Goal: Check status: Check status

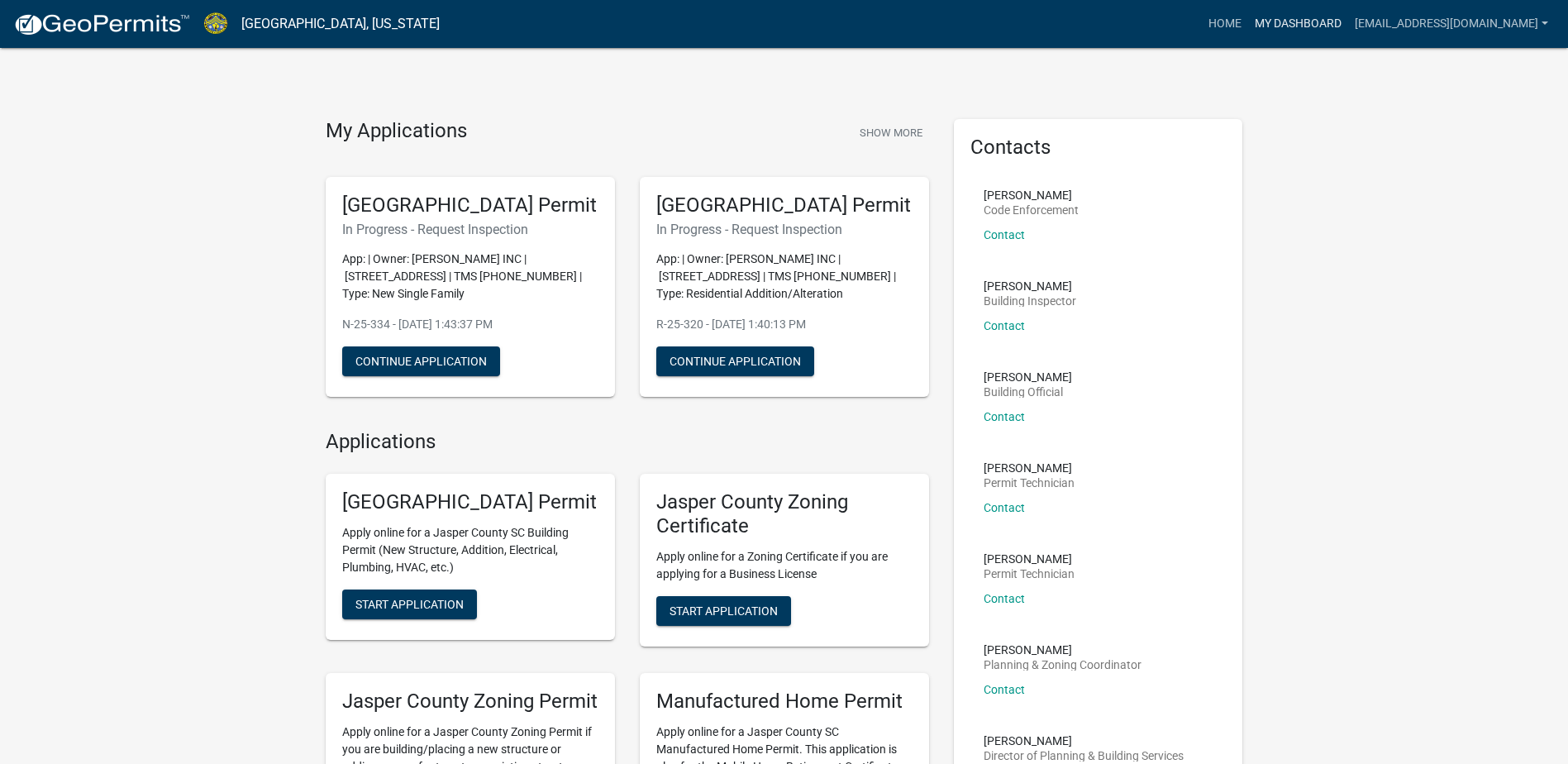
click at [1323, 21] on link "My Dashboard" at bounding box center [1298, 23] width 100 height 31
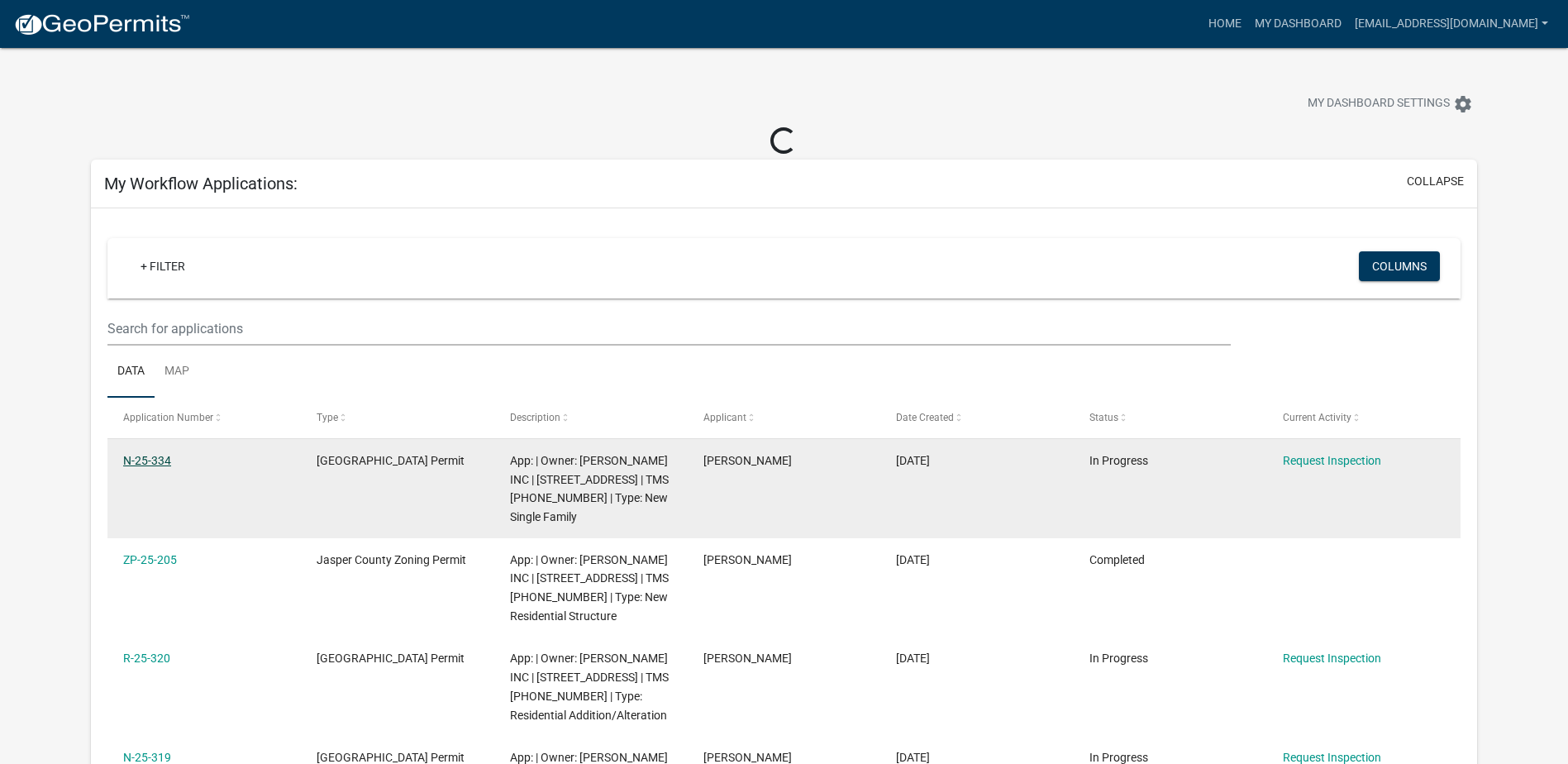
click at [142, 458] on link "N-25-334" at bounding box center [147, 461] width 48 height 13
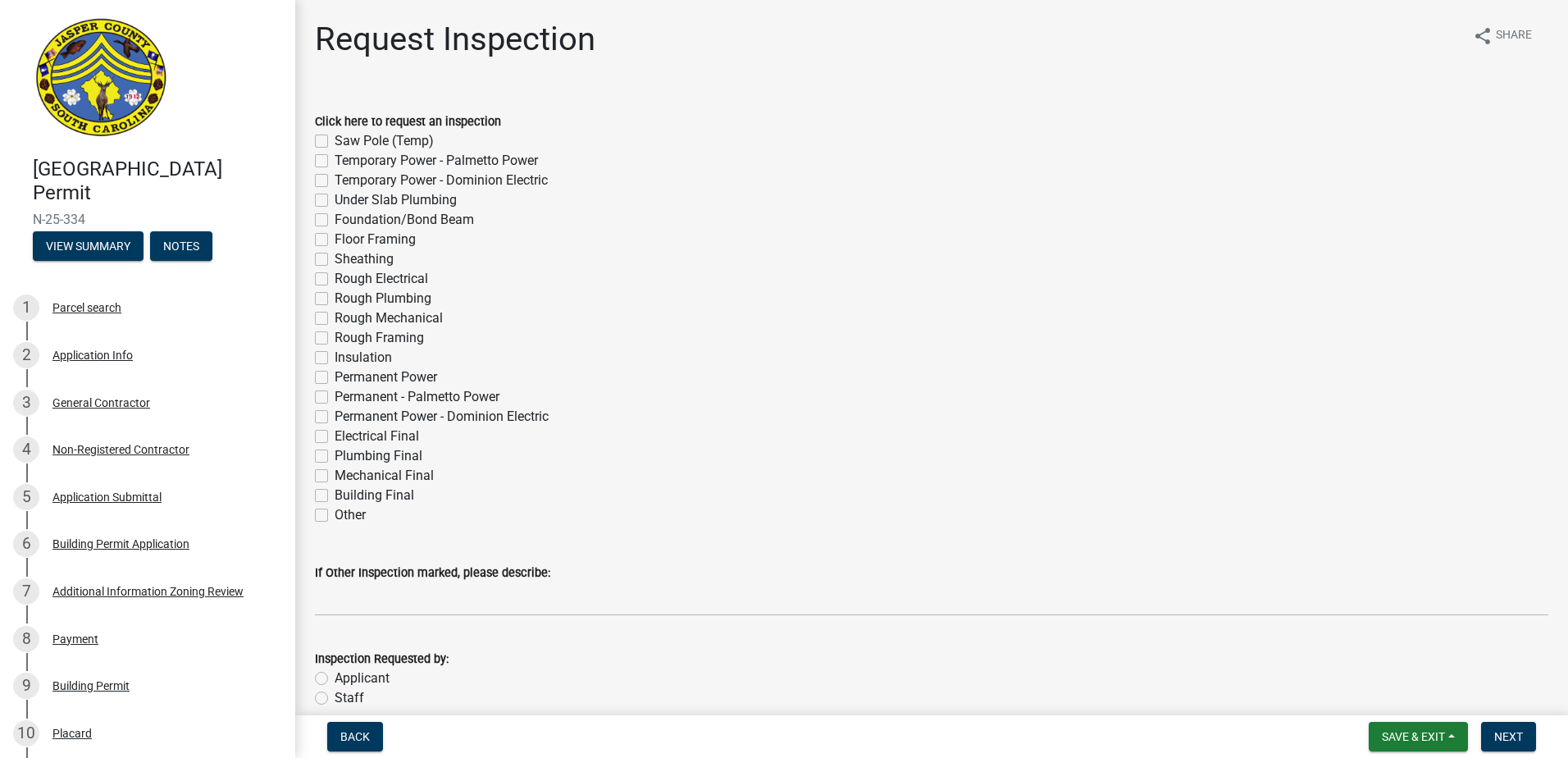
scroll to position [78, 0]
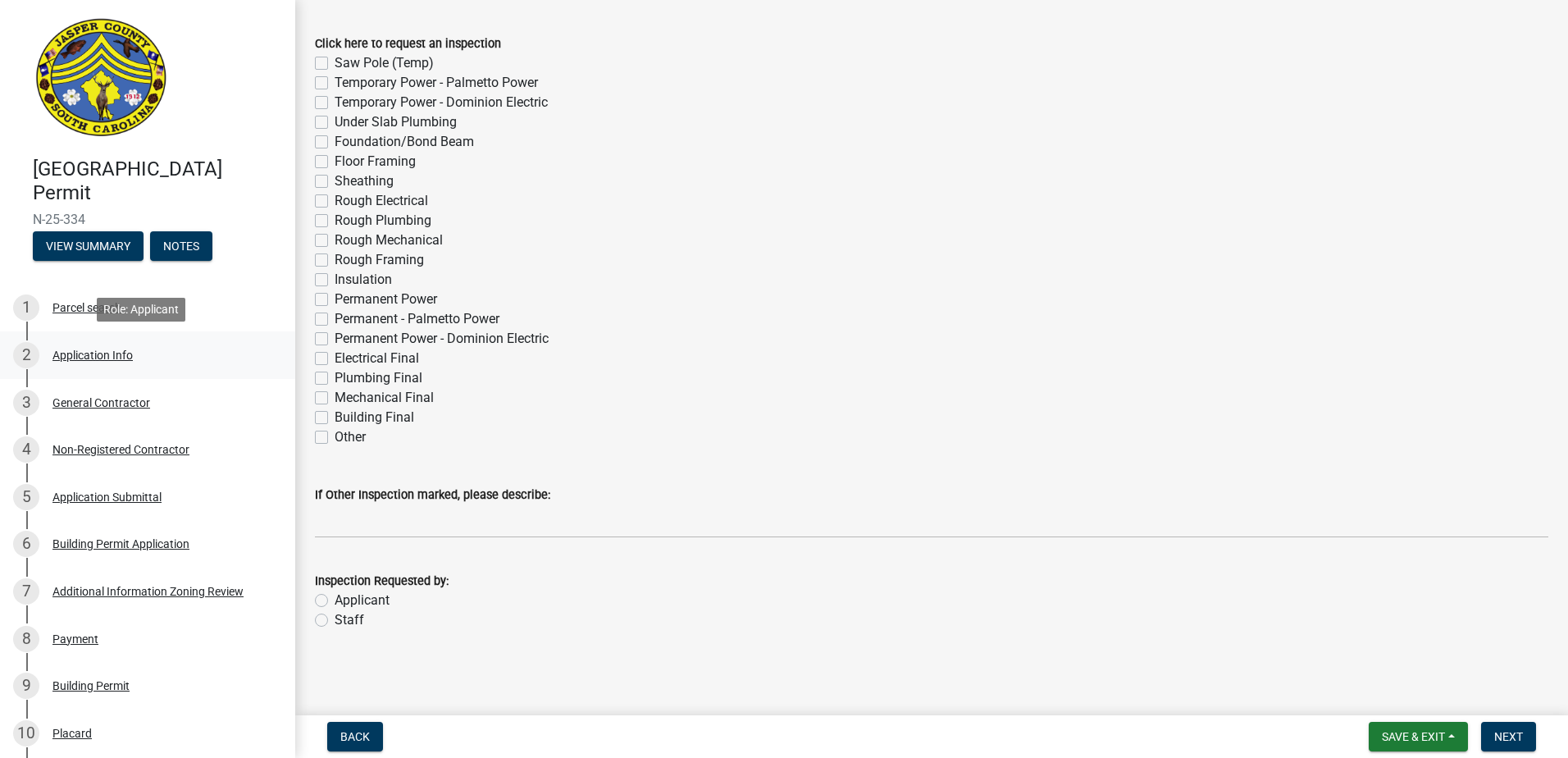
click at [112, 360] on div "Application Info" at bounding box center [92, 355] width 81 height 12
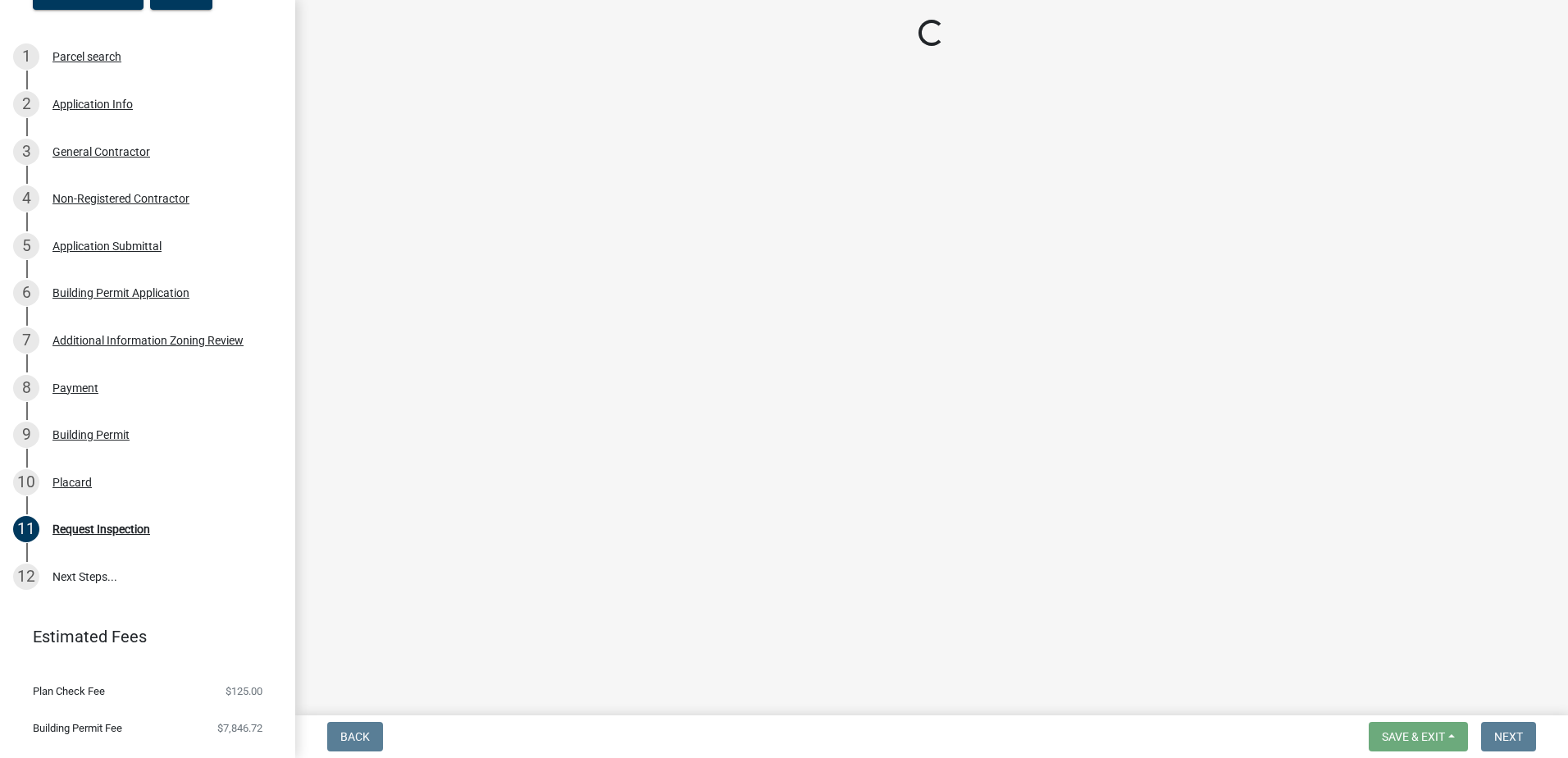
scroll to position [283, 0]
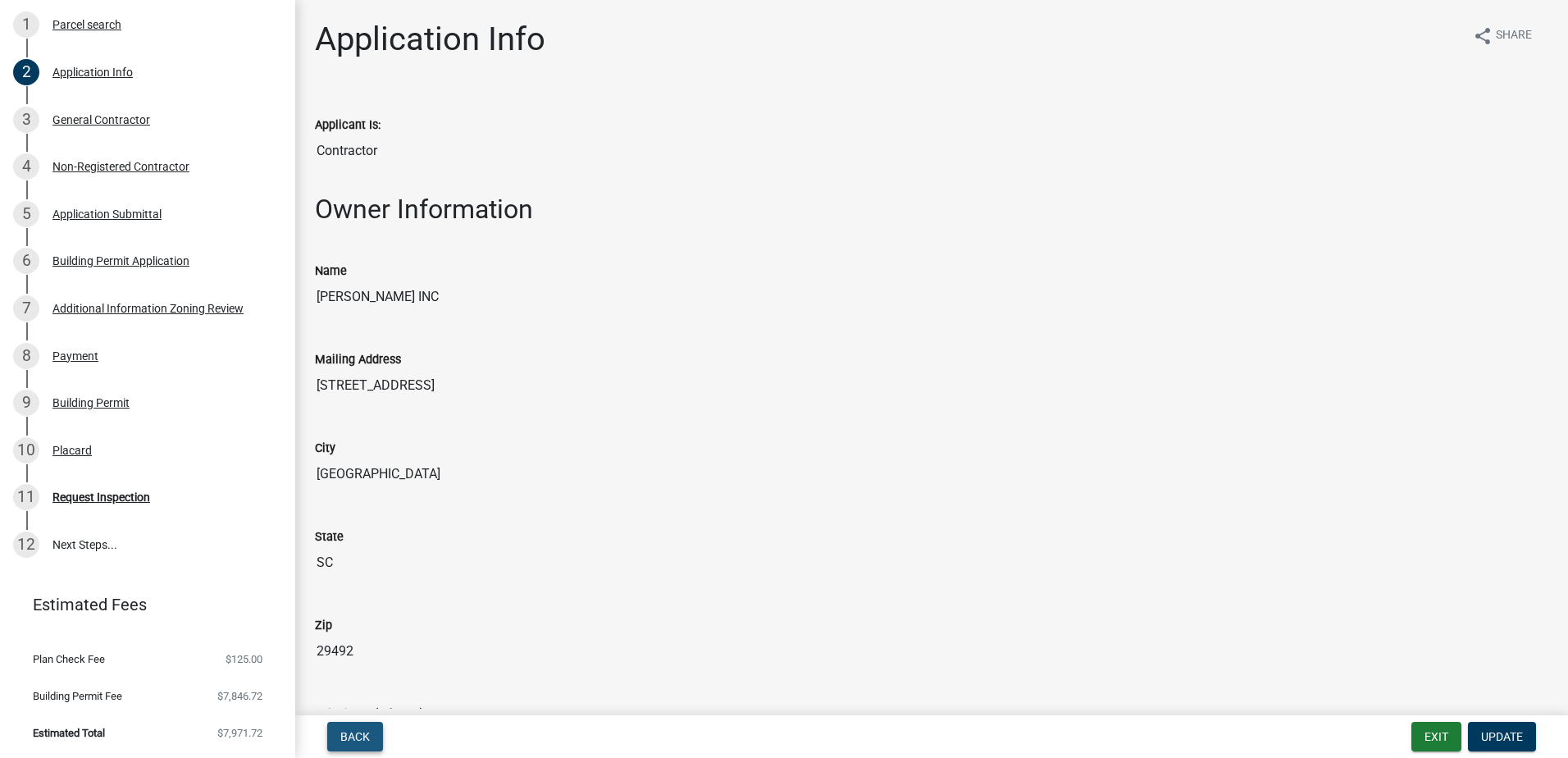
click at [351, 728] on button "Back" at bounding box center [355, 736] width 56 height 29
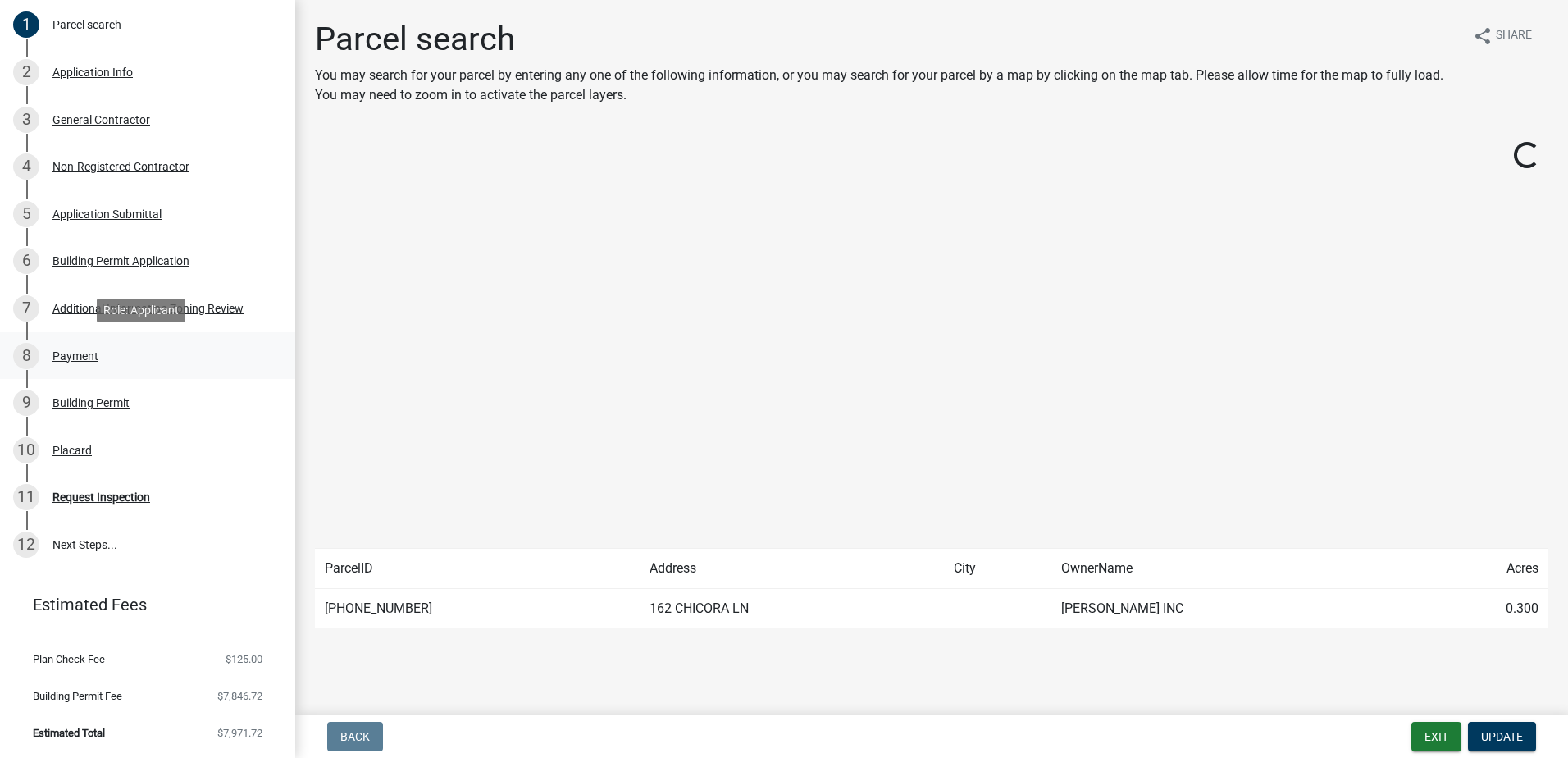
click at [77, 356] on div "Payment" at bounding box center [75, 356] width 46 height 12
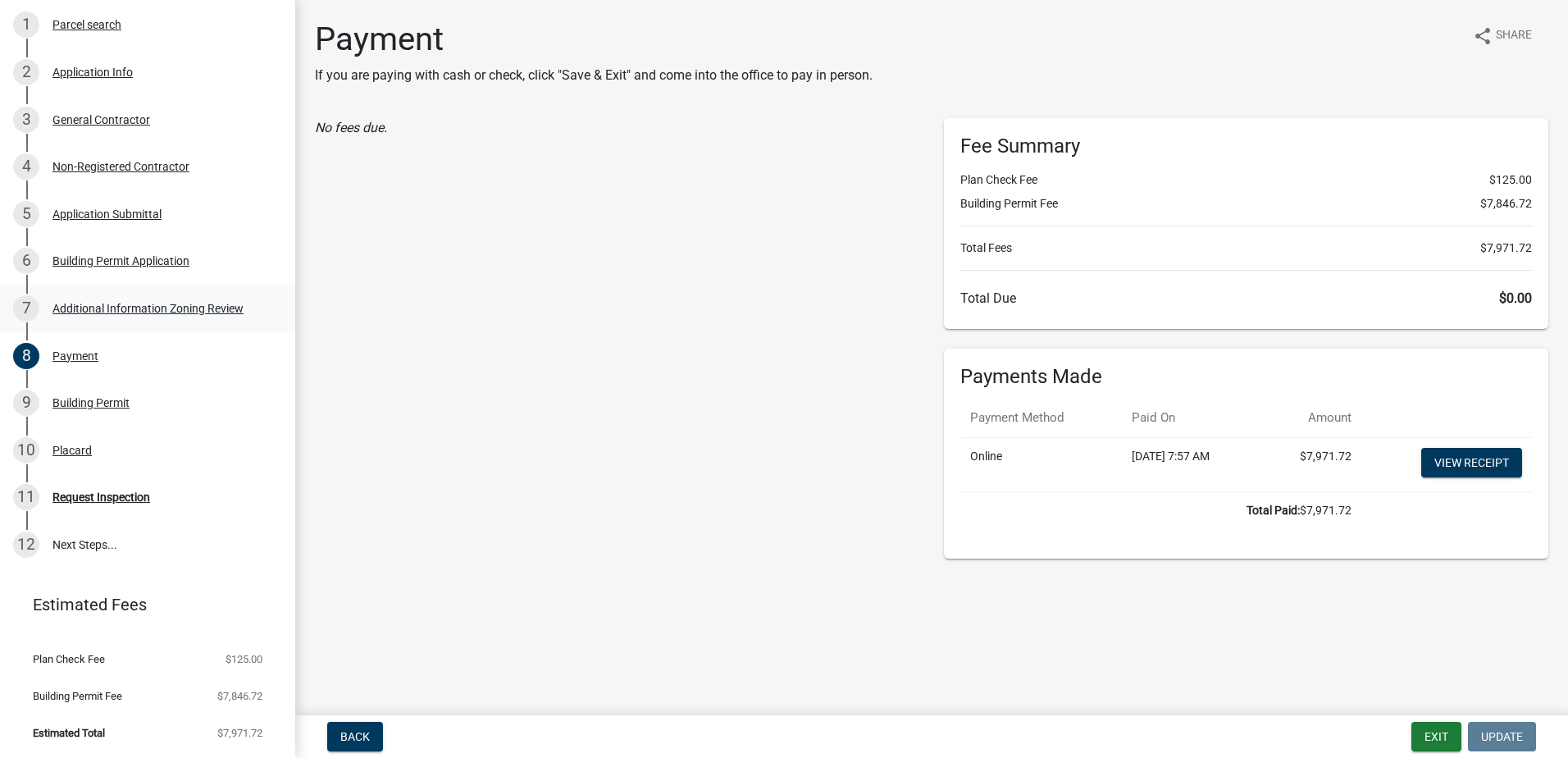
scroll to position [0, 0]
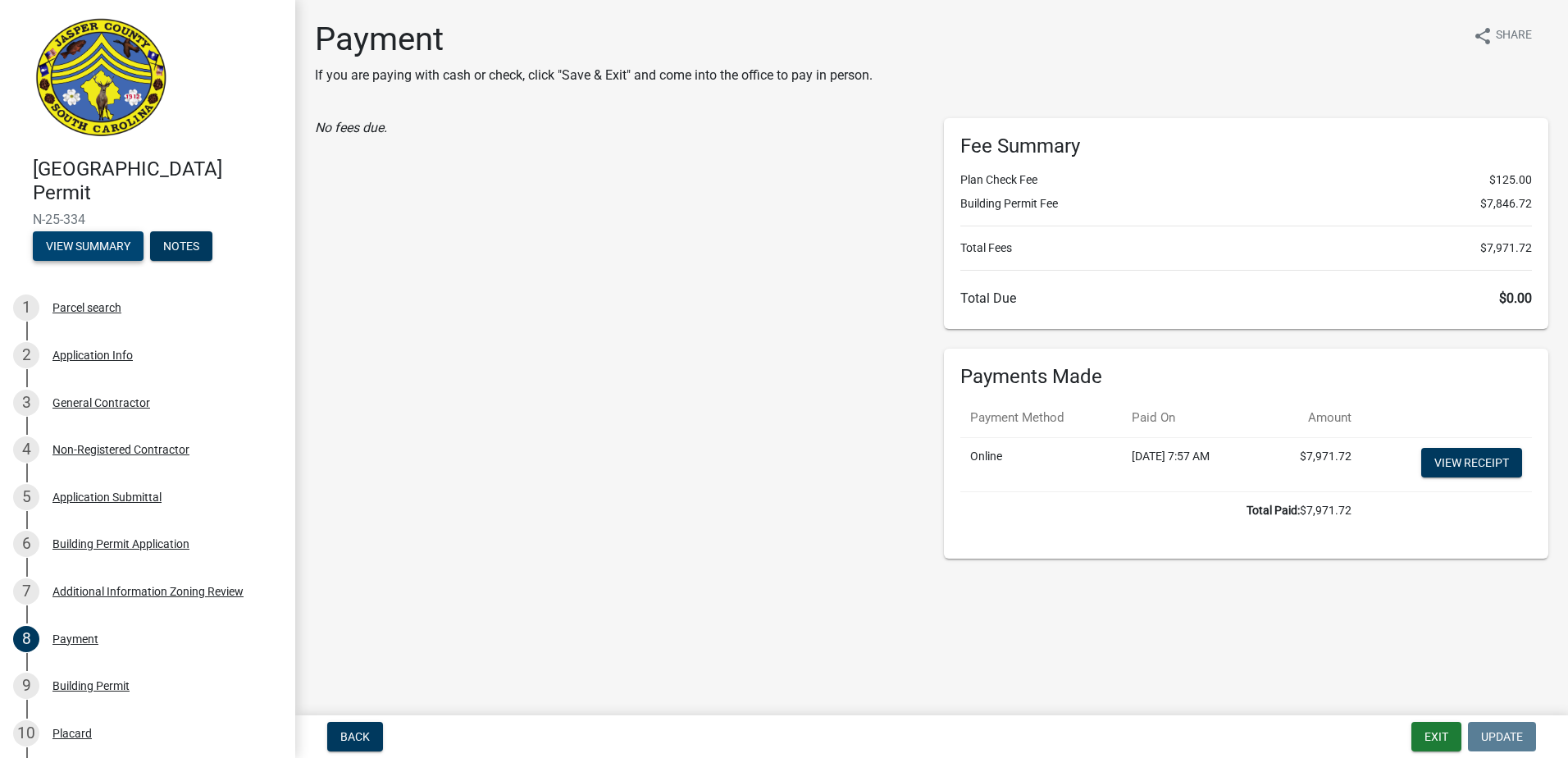
click at [110, 250] on button "View Summary" at bounding box center [88, 245] width 111 height 29
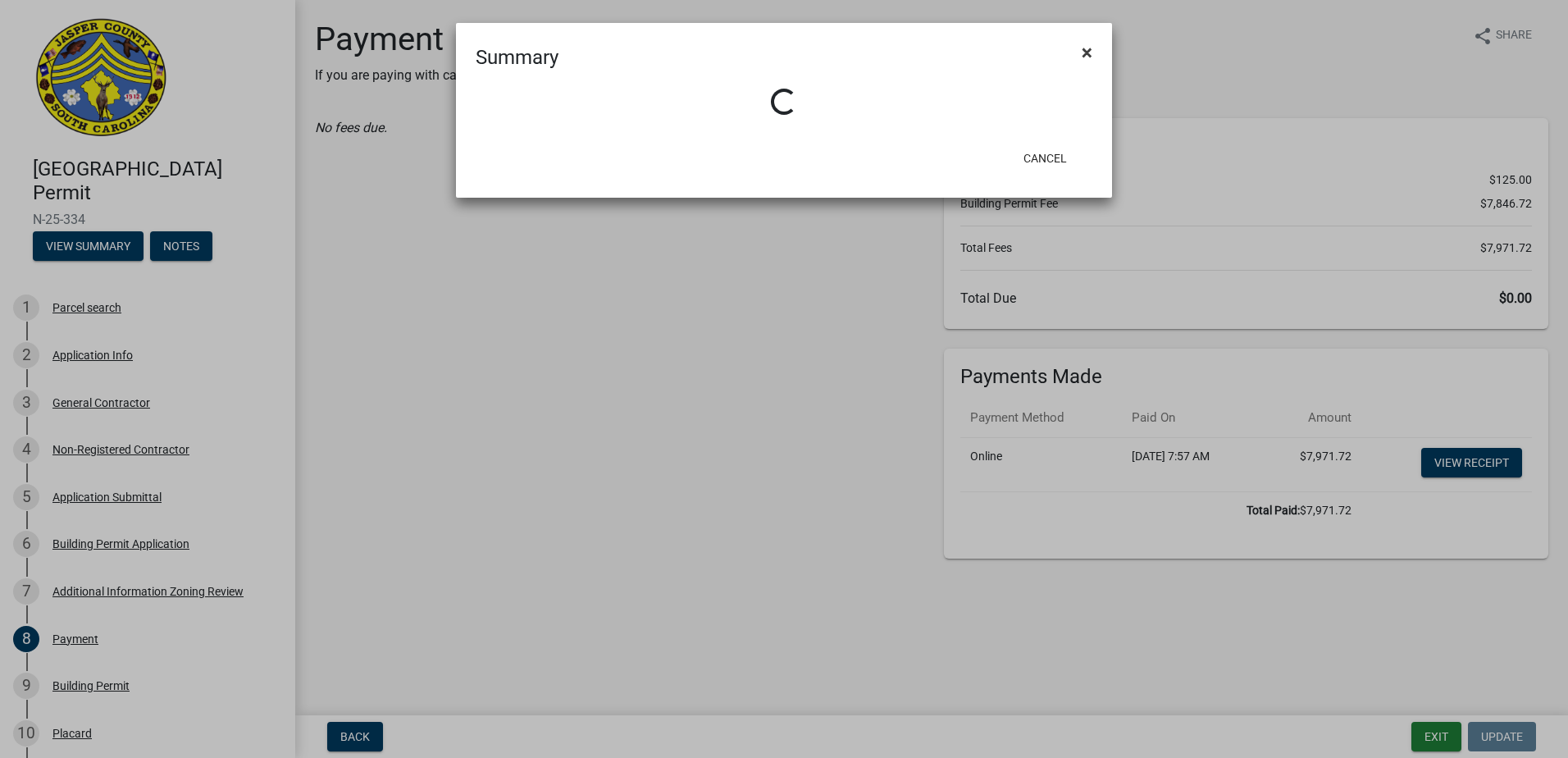
click at [1092, 52] on span "×" at bounding box center [1087, 52] width 11 height 23
